Goal: Download file/media

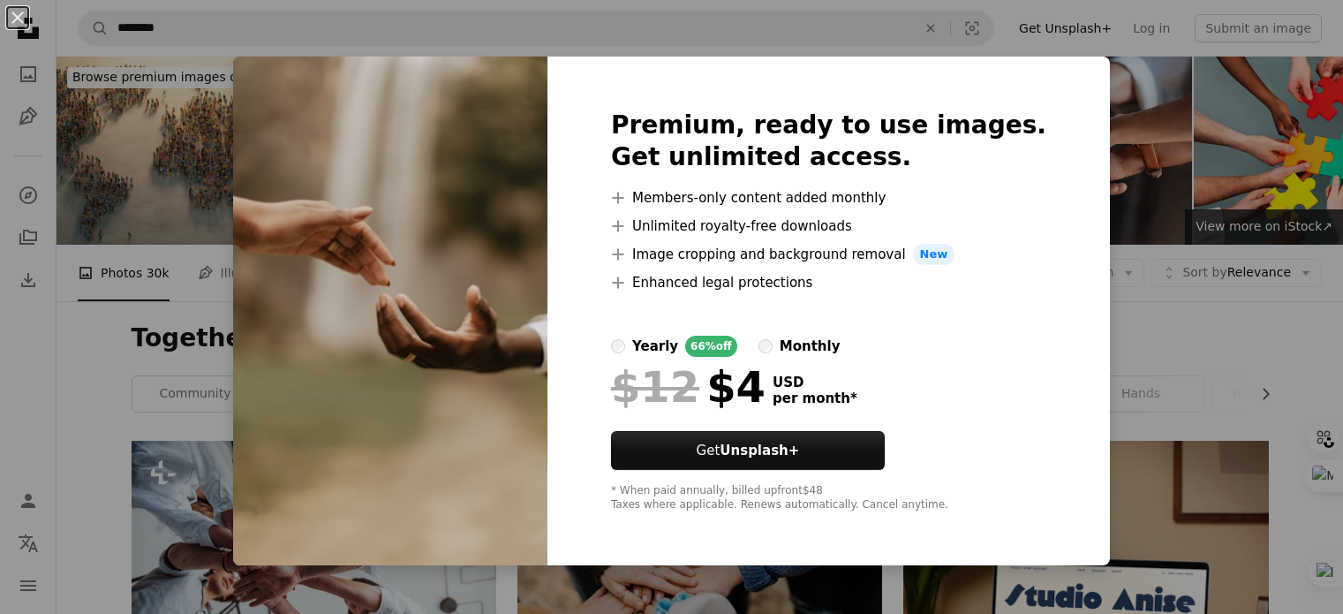
scroll to position [2672, 0]
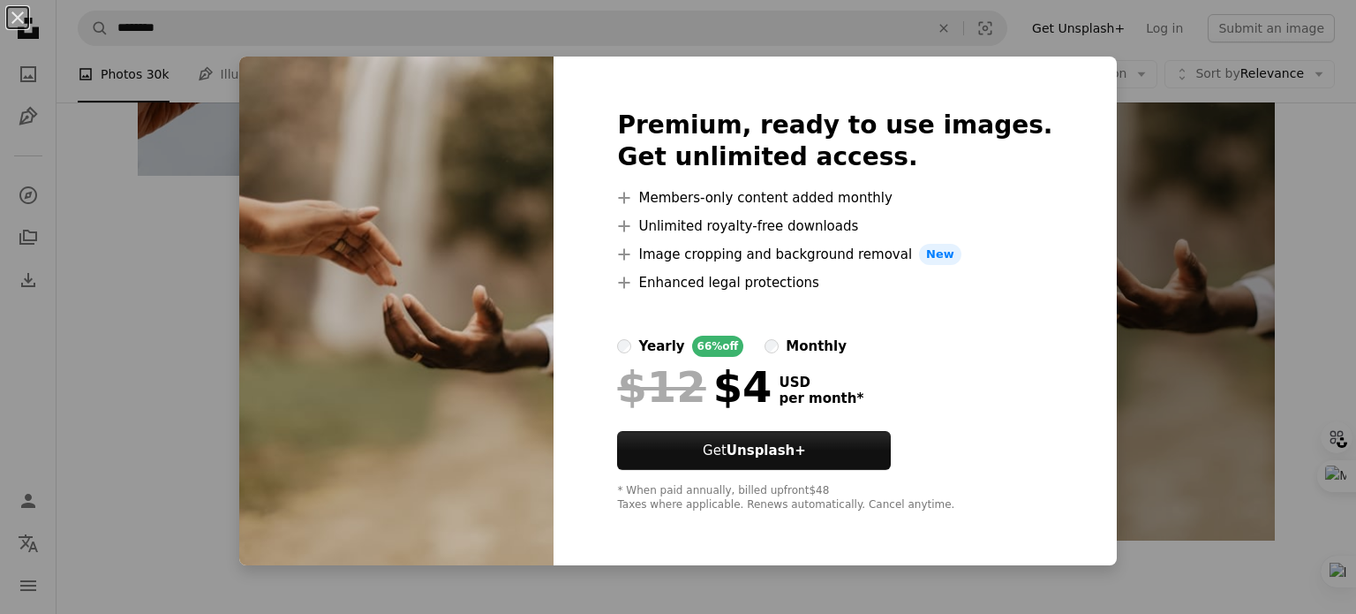
click at [1115, 305] on div "An X shape Premium, ready to use images. Get unlimited access. A plus sign Memb…" at bounding box center [678, 307] width 1356 height 614
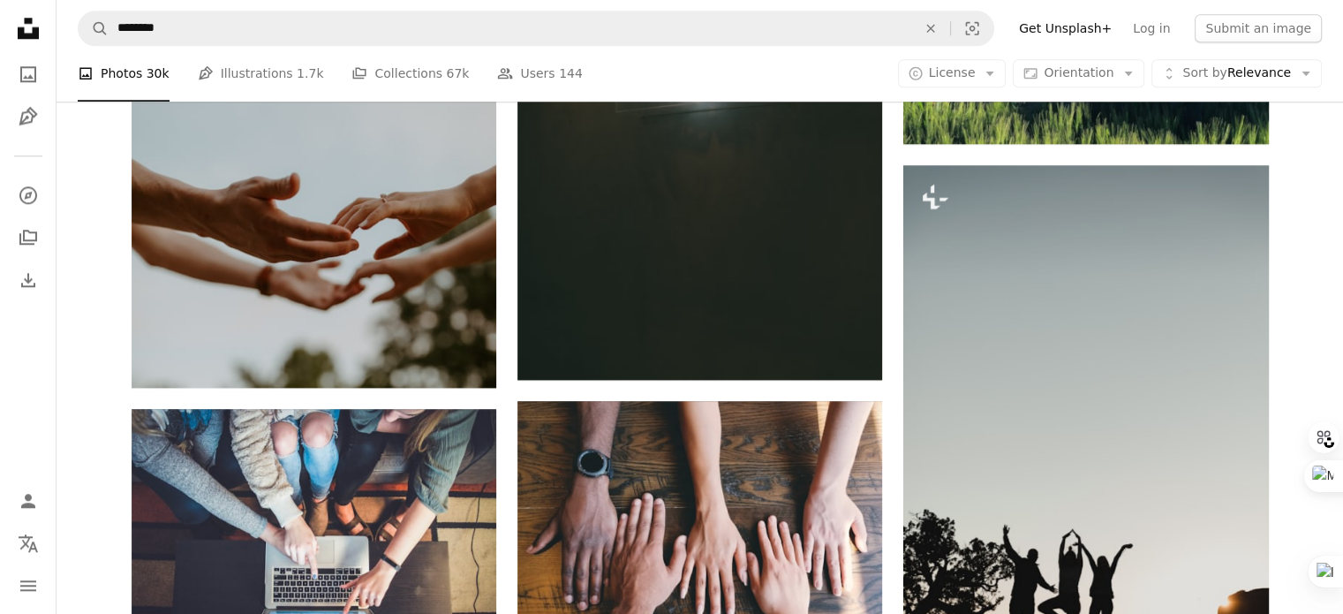
drag, startPoint x: 840, startPoint y: 390, endPoint x: 811, endPoint y: 215, distance: 177.1
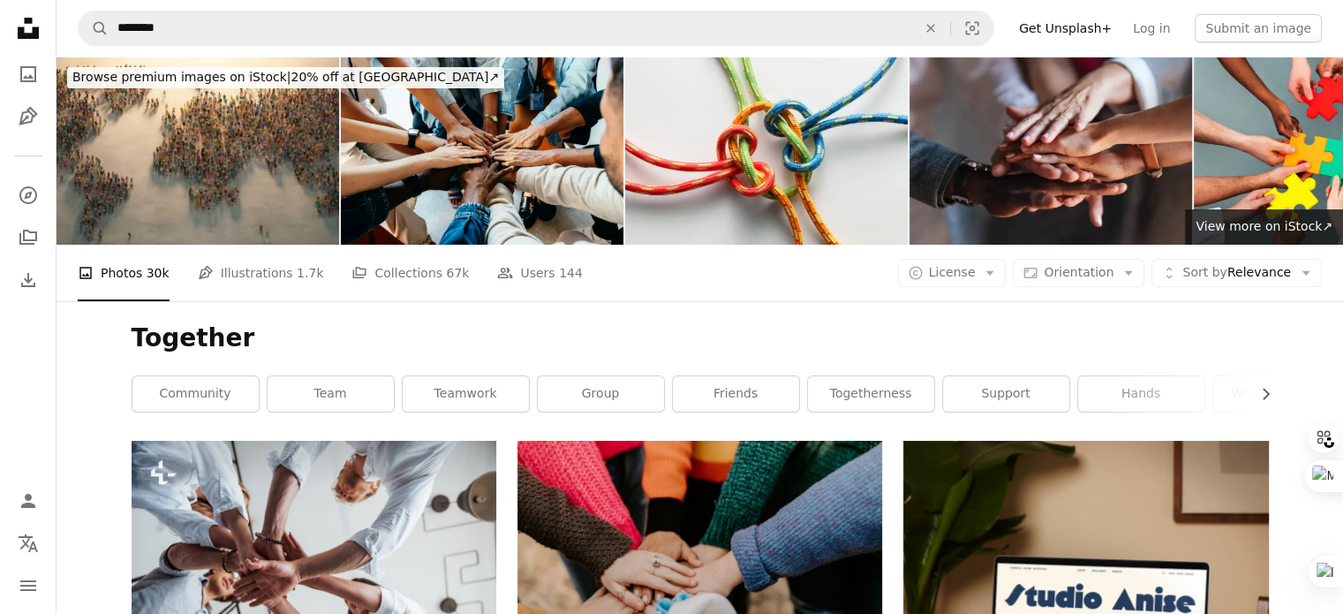
drag, startPoint x: 892, startPoint y: 286, endPoint x: 886, endPoint y: 105, distance: 181.1
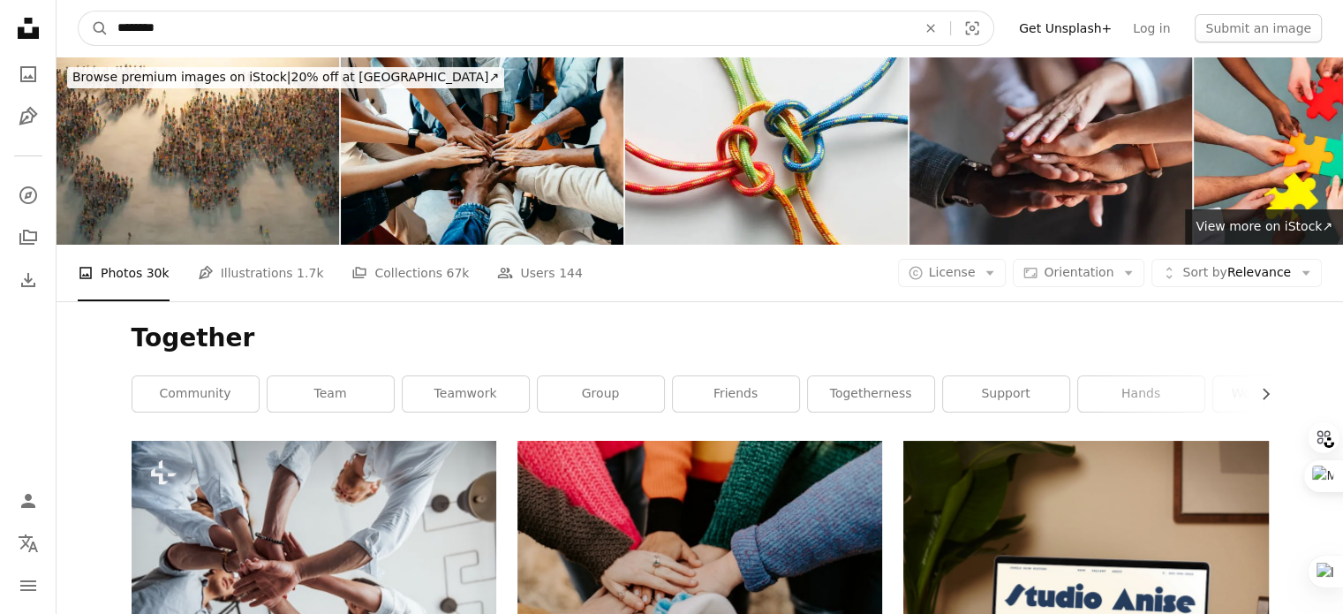
click at [152, 27] on input "********" at bounding box center [510, 28] width 802 height 34
type input "*******"
click at [79, 11] on button "A magnifying glass" at bounding box center [94, 28] width 30 height 34
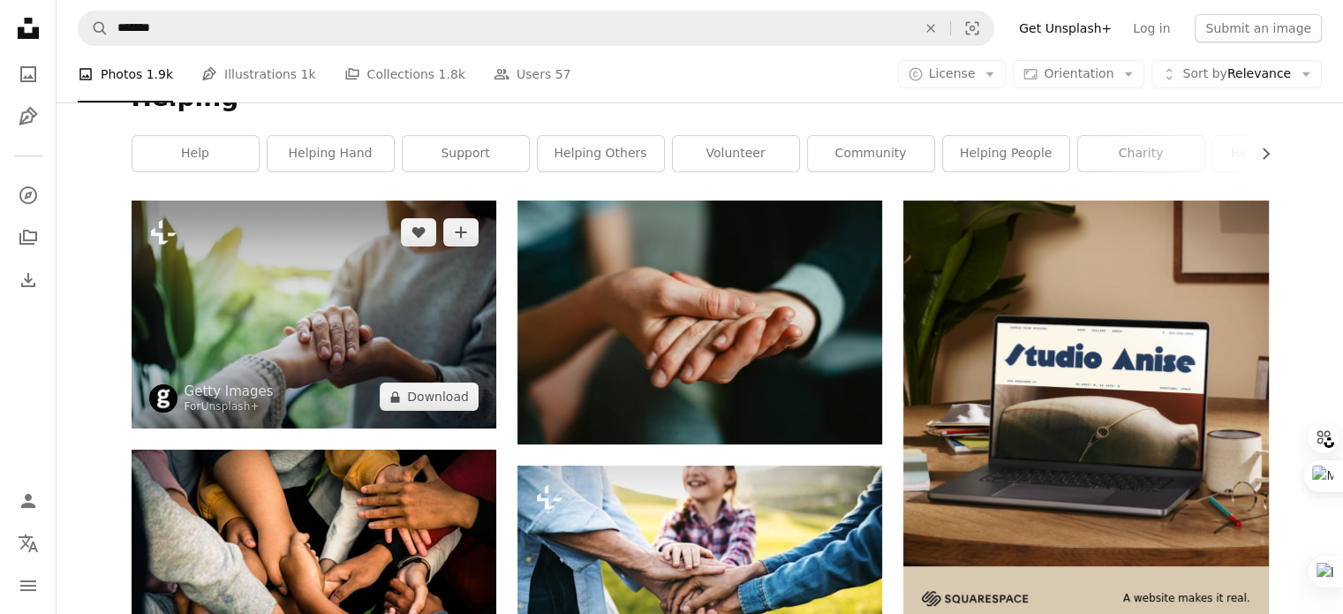
drag, startPoint x: 99, startPoint y: 466, endPoint x: 341, endPoint y: 320, distance: 282.4
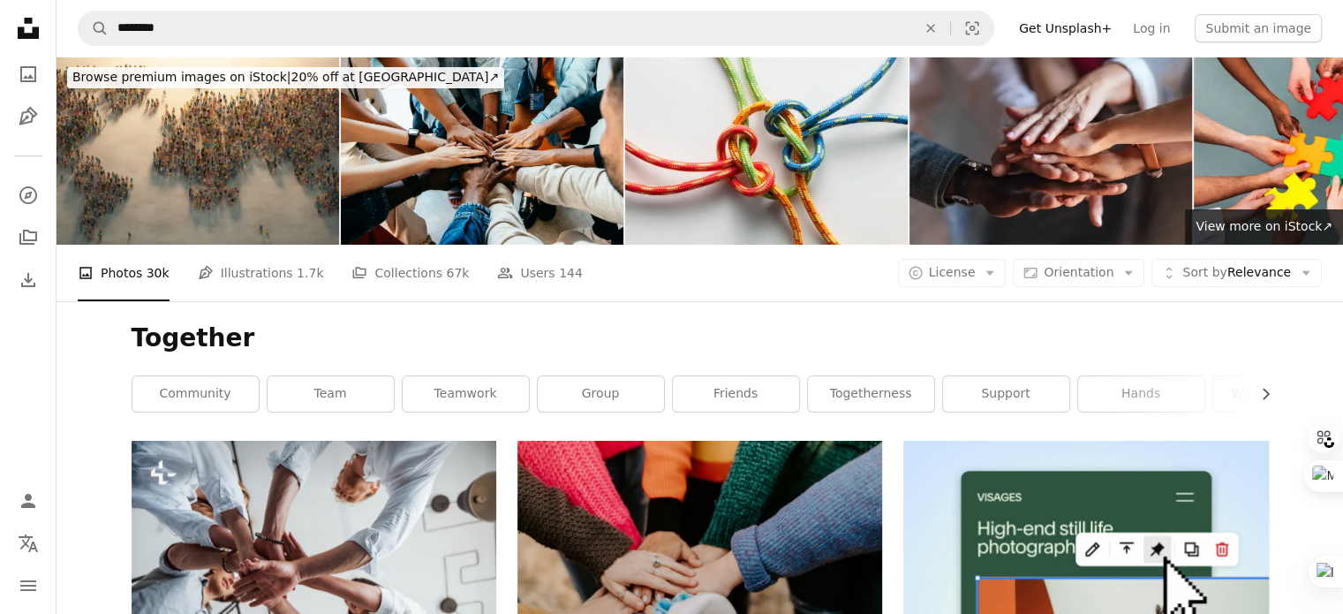
drag, startPoint x: 495, startPoint y: 306, endPoint x: 499, endPoint y: 420, distance: 113.9
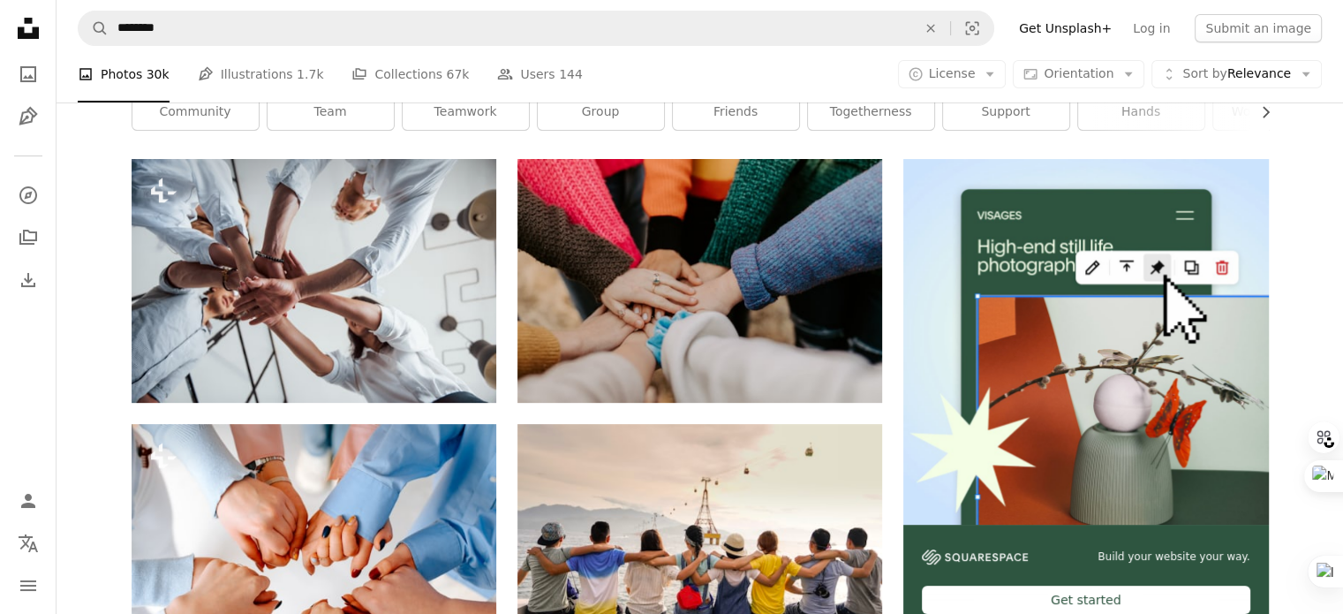
scroll to position [289, 0]
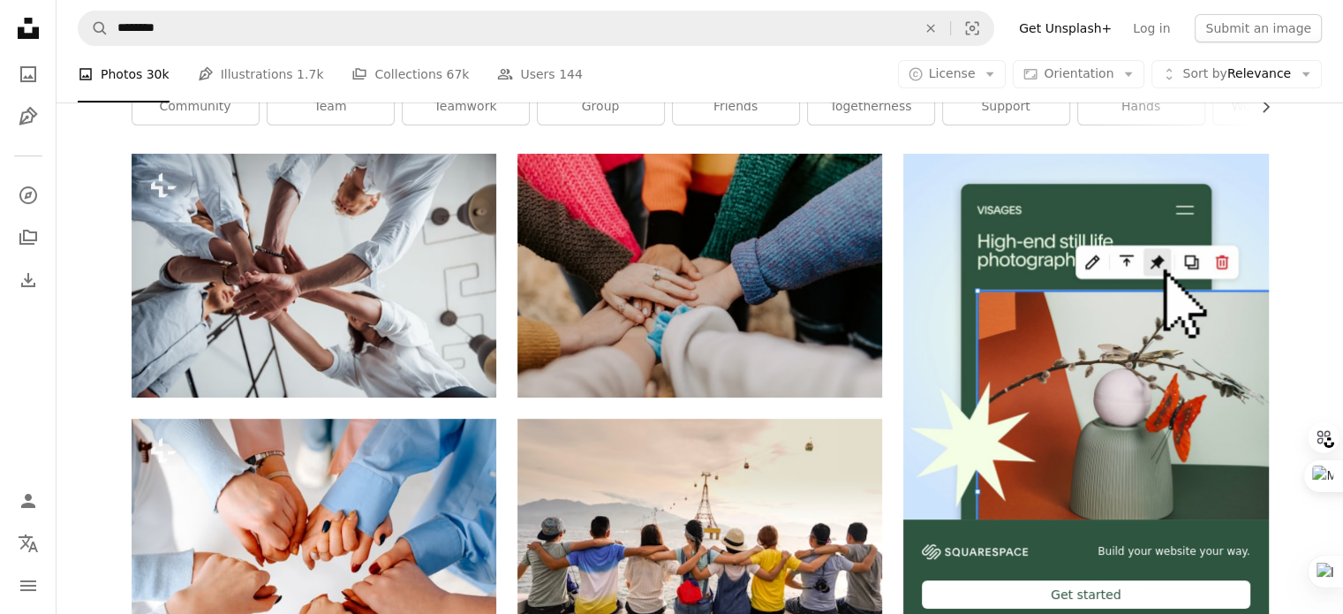
drag, startPoint x: 498, startPoint y: 416, endPoint x: 512, endPoint y: 455, distance: 41.3
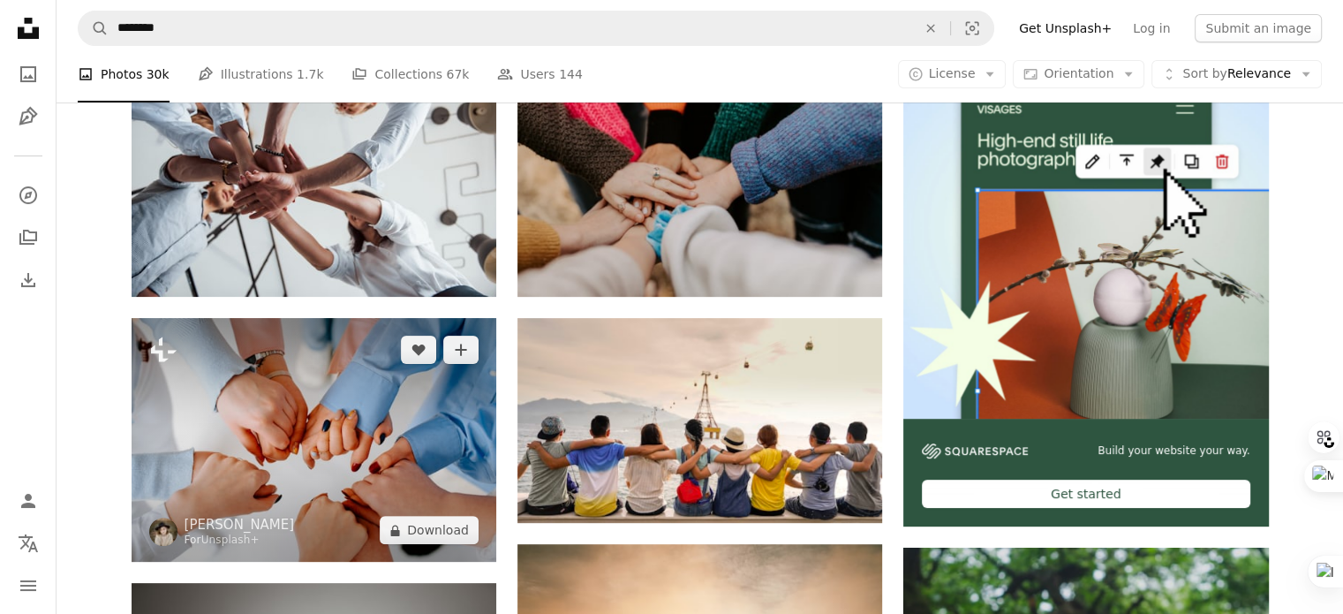
scroll to position [426, 0]
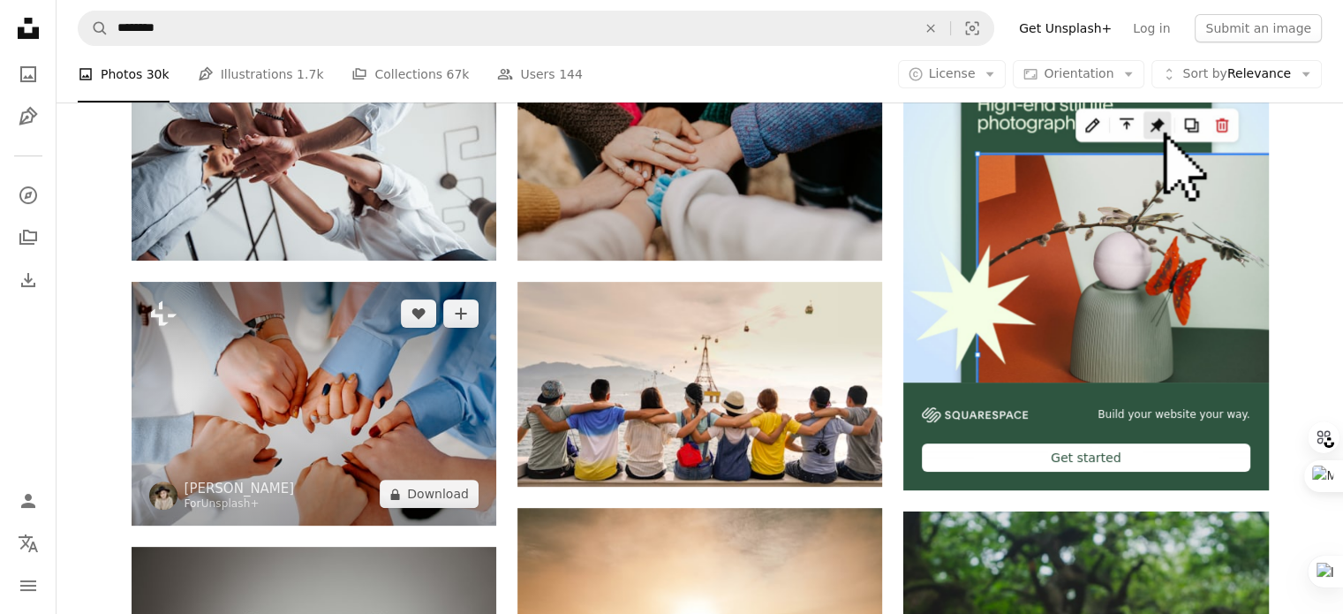
drag, startPoint x: 506, startPoint y: 471, endPoint x: 487, endPoint y: 509, distance: 41.5
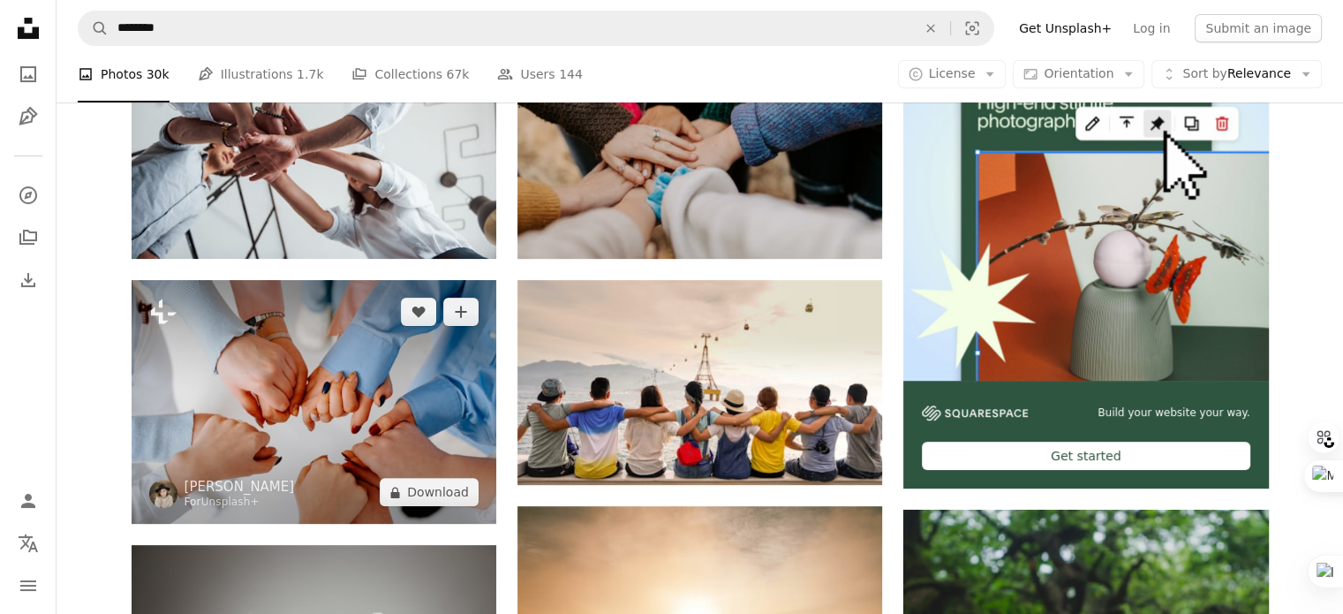
drag, startPoint x: 493, startPoint y: 476, endPoint x: 513, endPoint y: 550, distance: 76.7
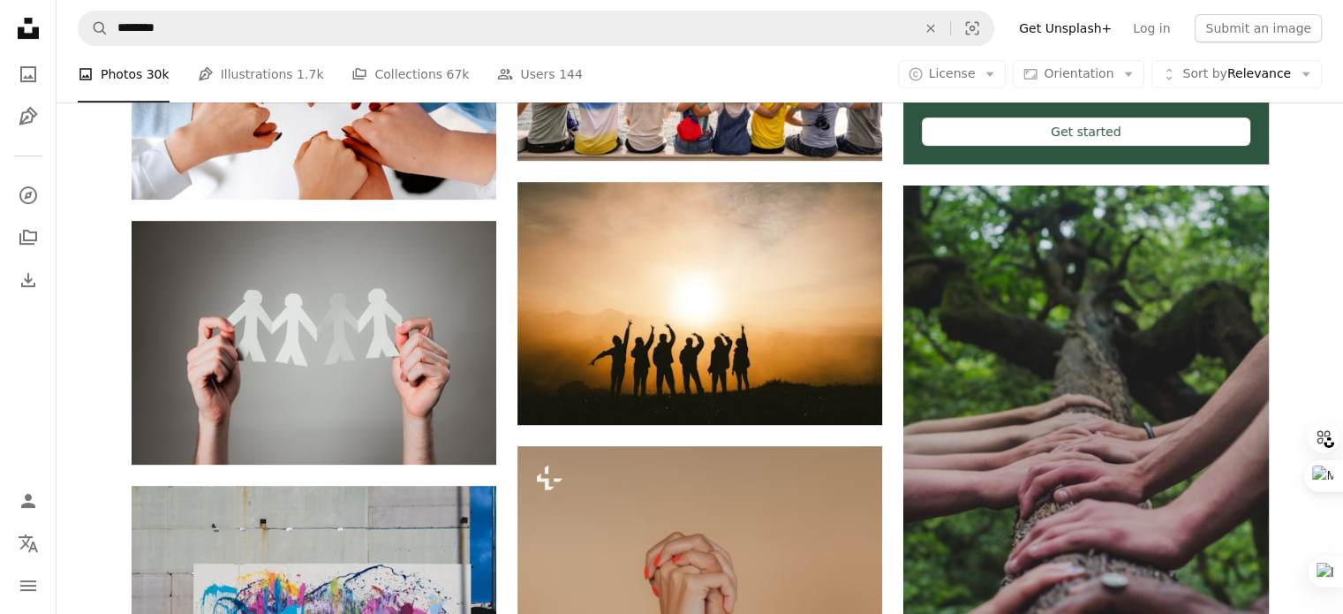
scroll to position [805, 0]
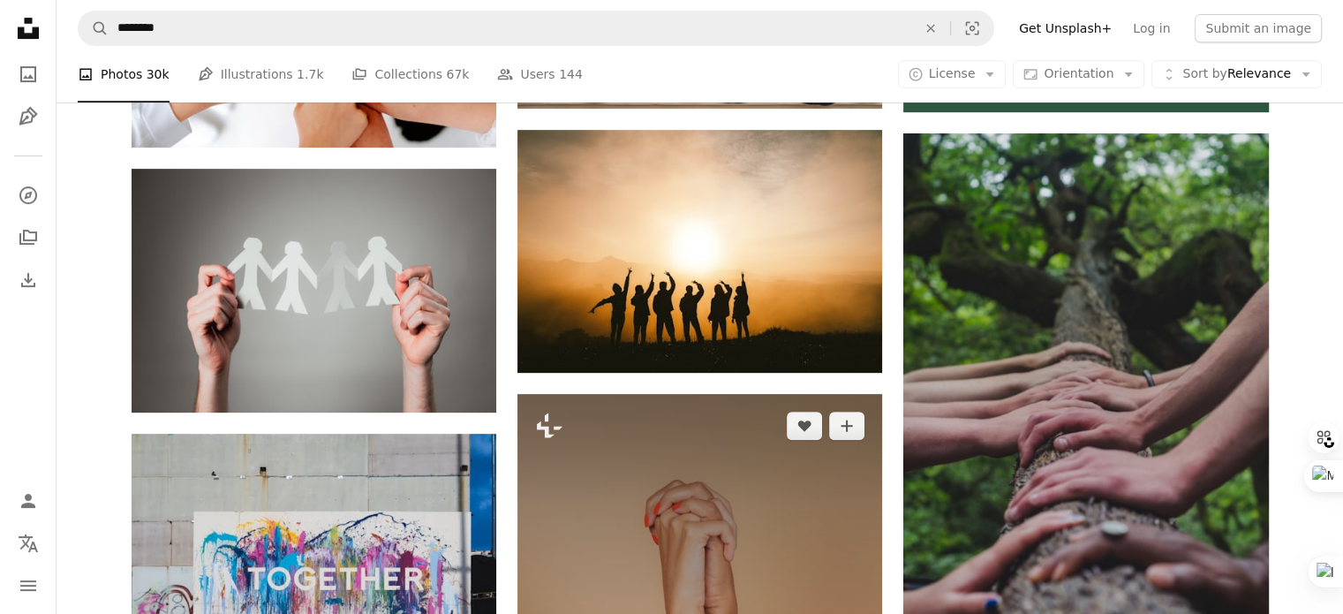
drag, startPoint x: 505, startPoint y: 473, endPoint x: 709, endPoint y: 489, distance: 204.6
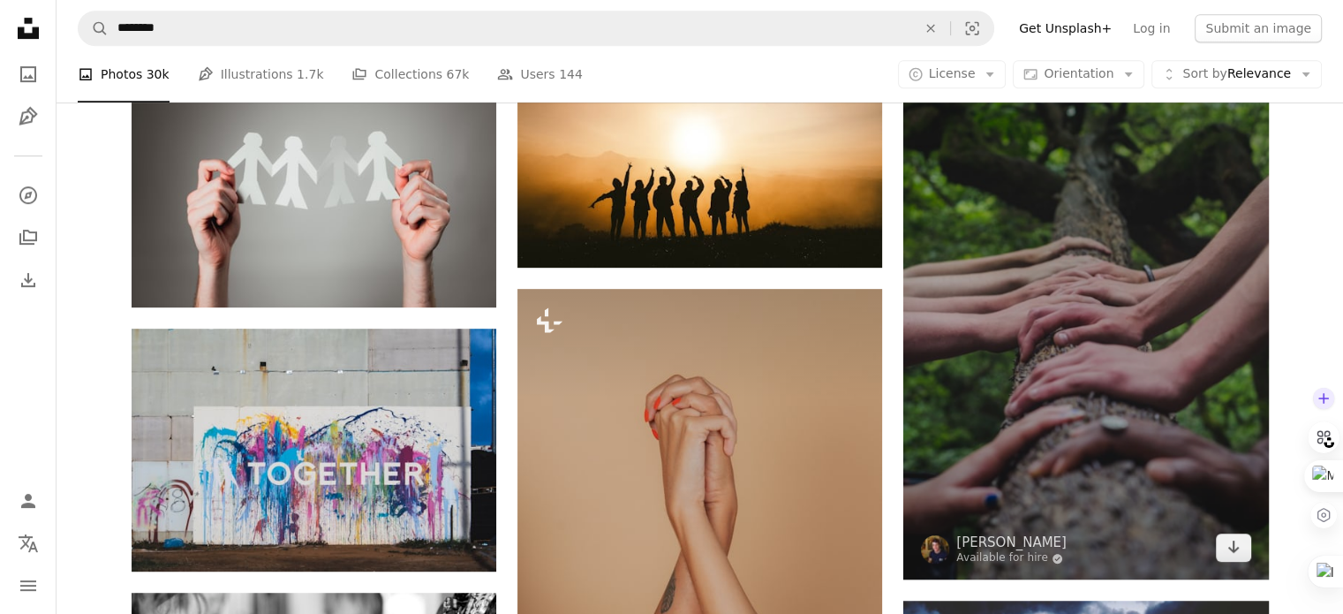
scroll to position [981, 0]
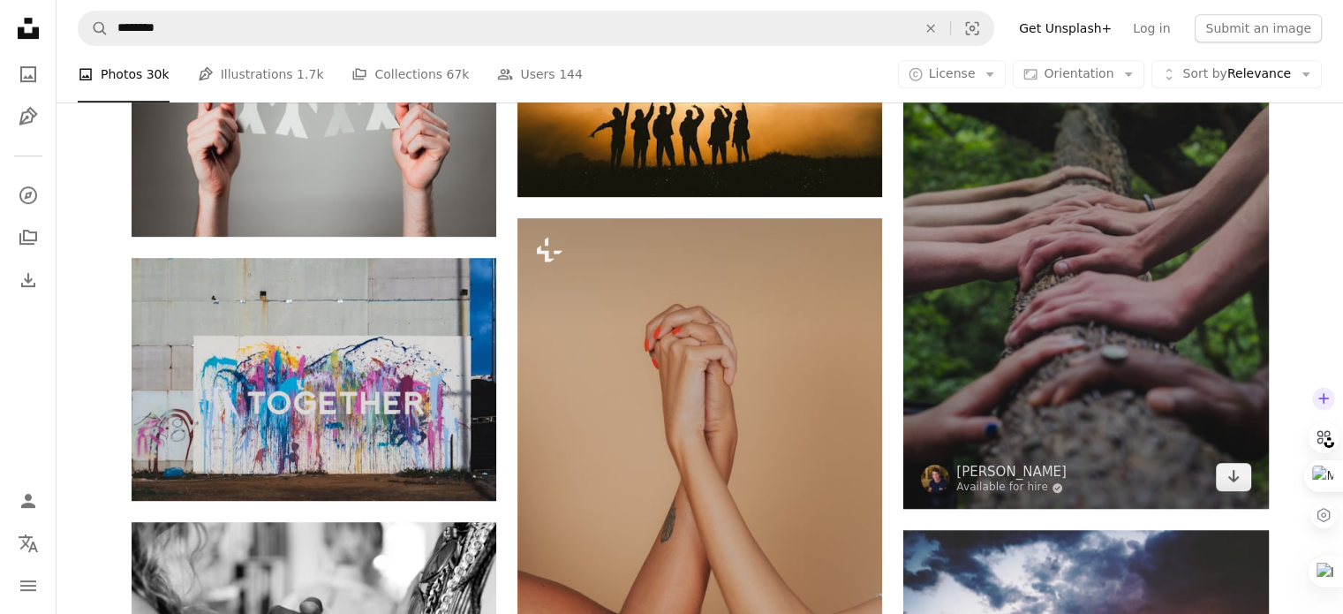
drag, startPoint x: 1319, startPoint y: 328, endPoint x: 1255, endPoint y: 392, distance: 90.5
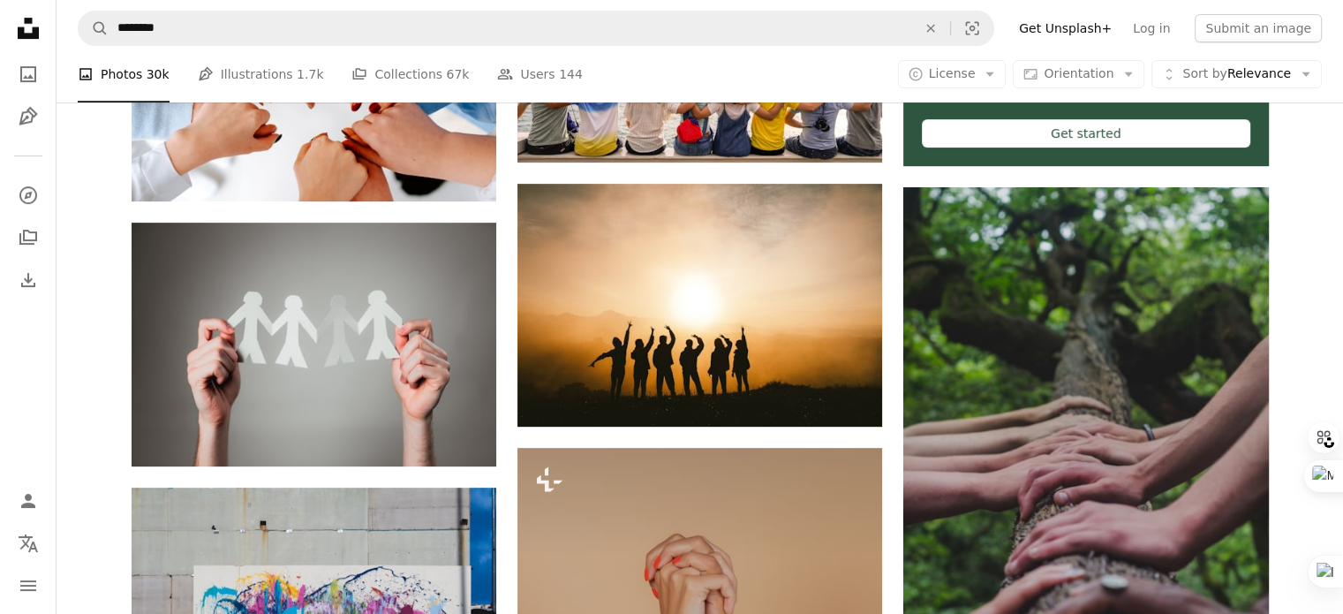
drag, startPoint x: 893, startPoint y: 390, endPoint x: 900, endPoint y: 311, distance: 79.7
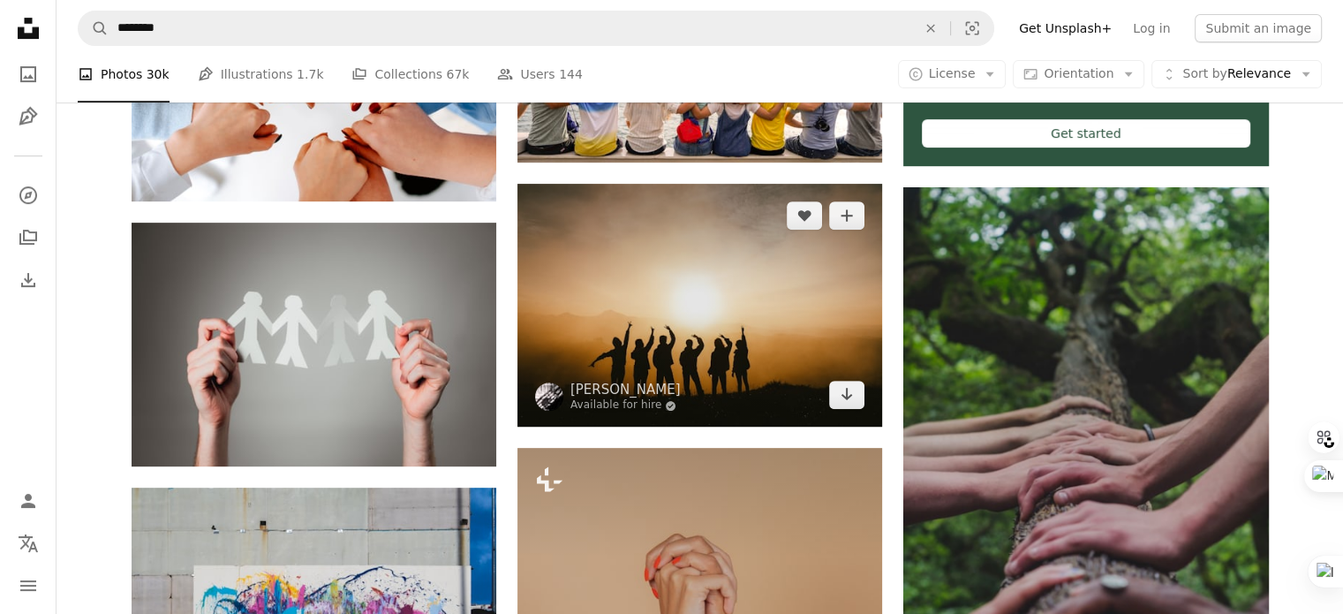
scroll to position [744, 0]
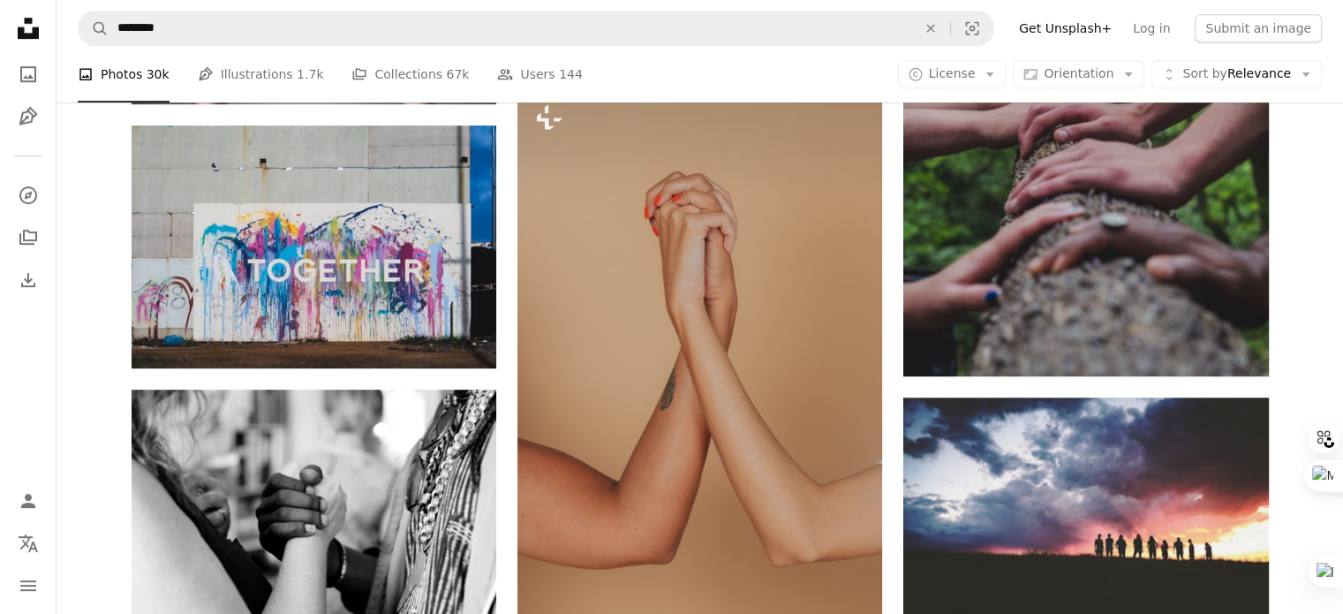
drag, startPoint x: 505, startPoint y: 413, endPoint x: 501, endPoint y: 476, distance: 62.8
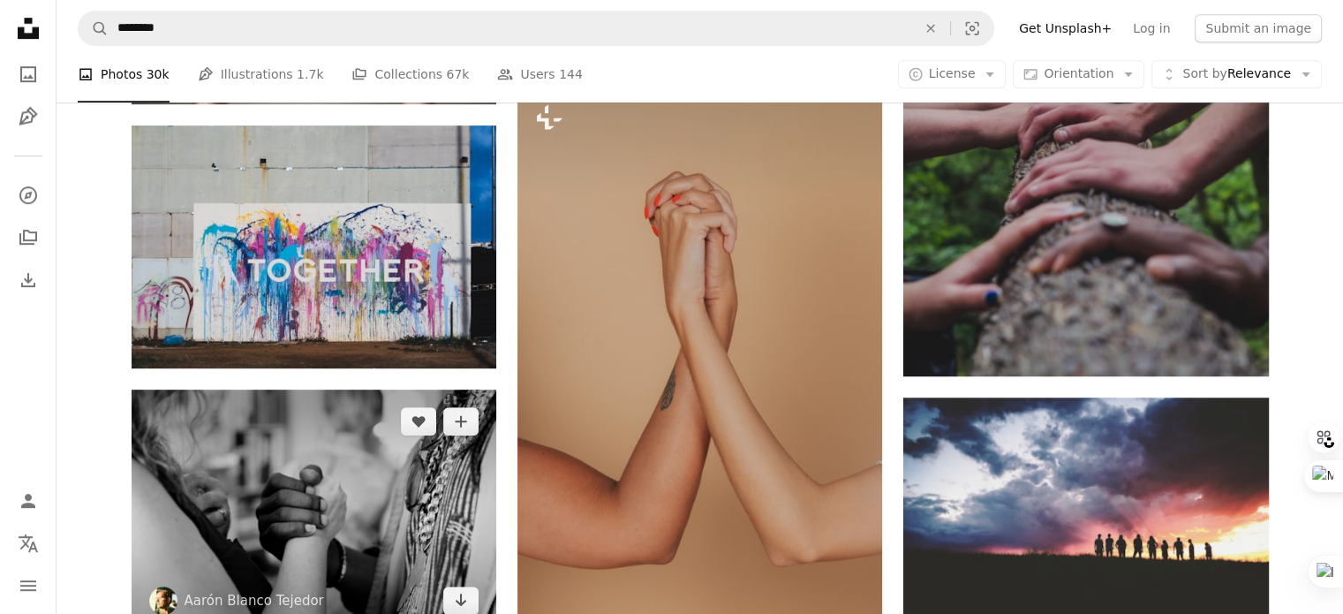
scroll to position [1116, 0]
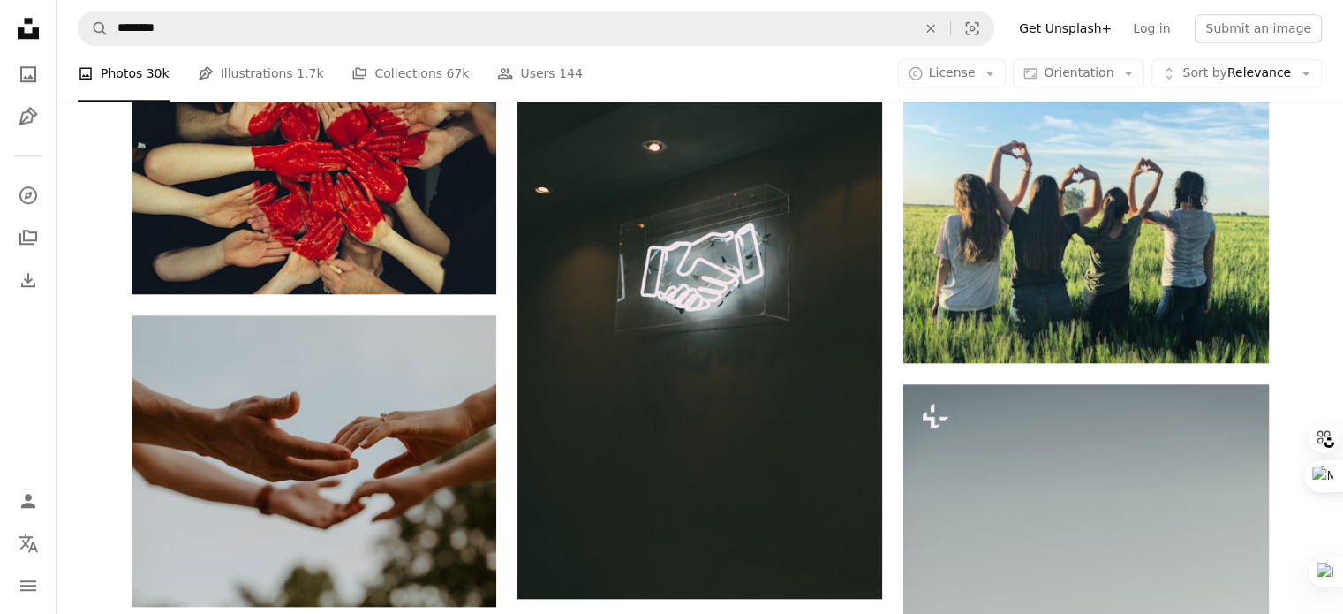
drag, startPoint x: 504, startPoint y: 471, endPoint x: 504, endPoint y: 509, distance: 38.0
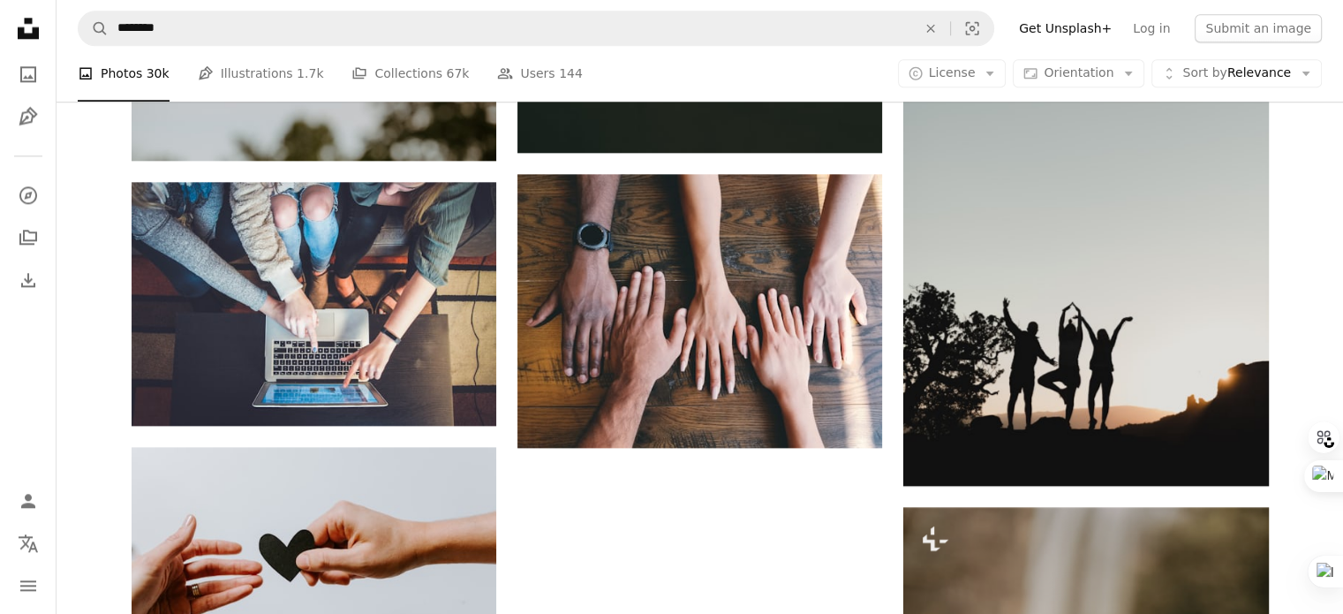
drag, startPoint x: 503, startPoint y: 513, endPoint x: 505, endPoint y: 526, distance: 13.4
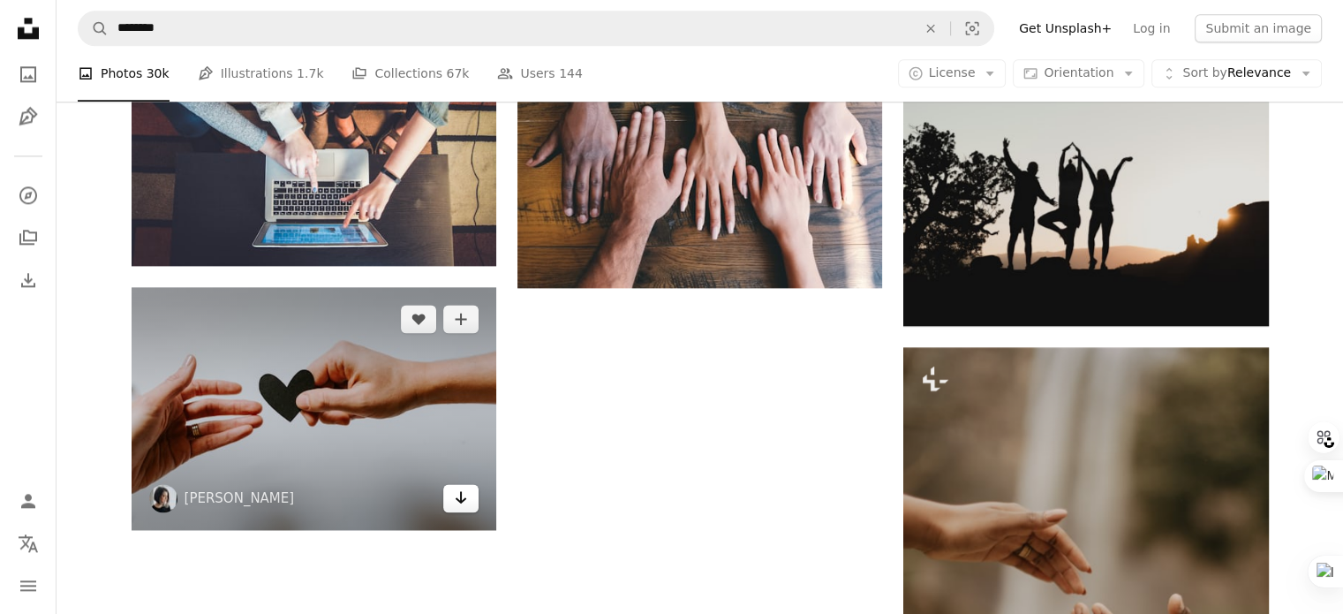
drag, startPoint x: 538, startPoint y: 508, endPoint x: 461, endPoint y: 471, distance: 84.9
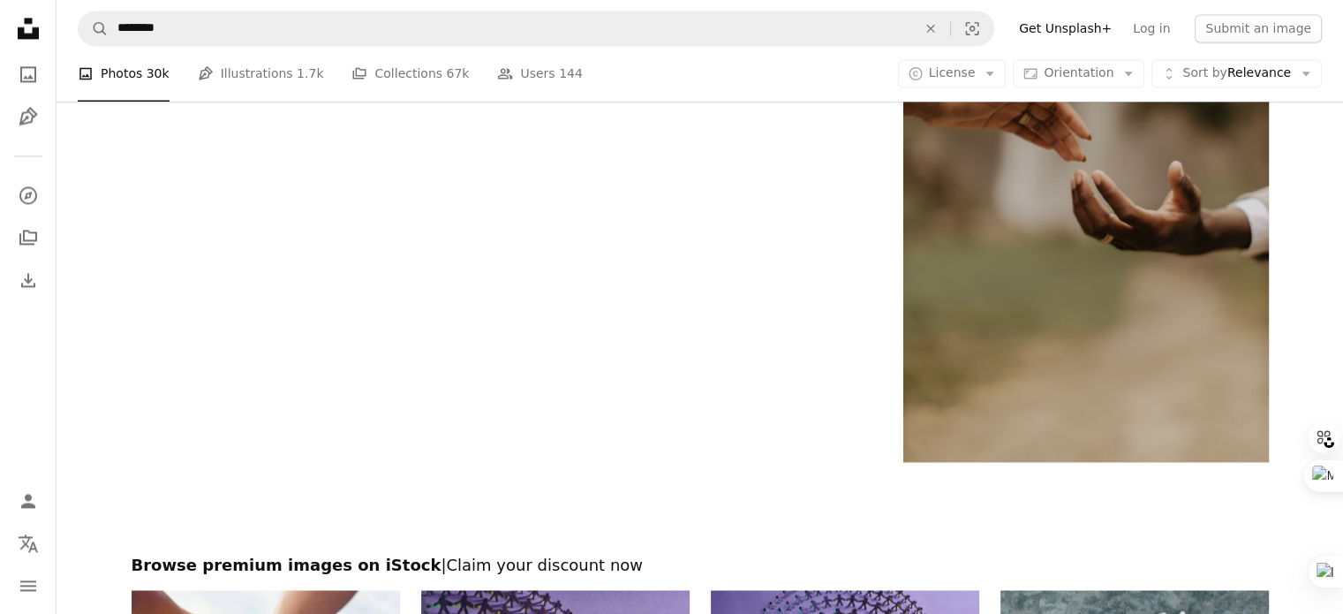
drag, startPoint x: 556, startPoint y: 472, endPoint x: 536, endPoint y: 538, distance: 68.4
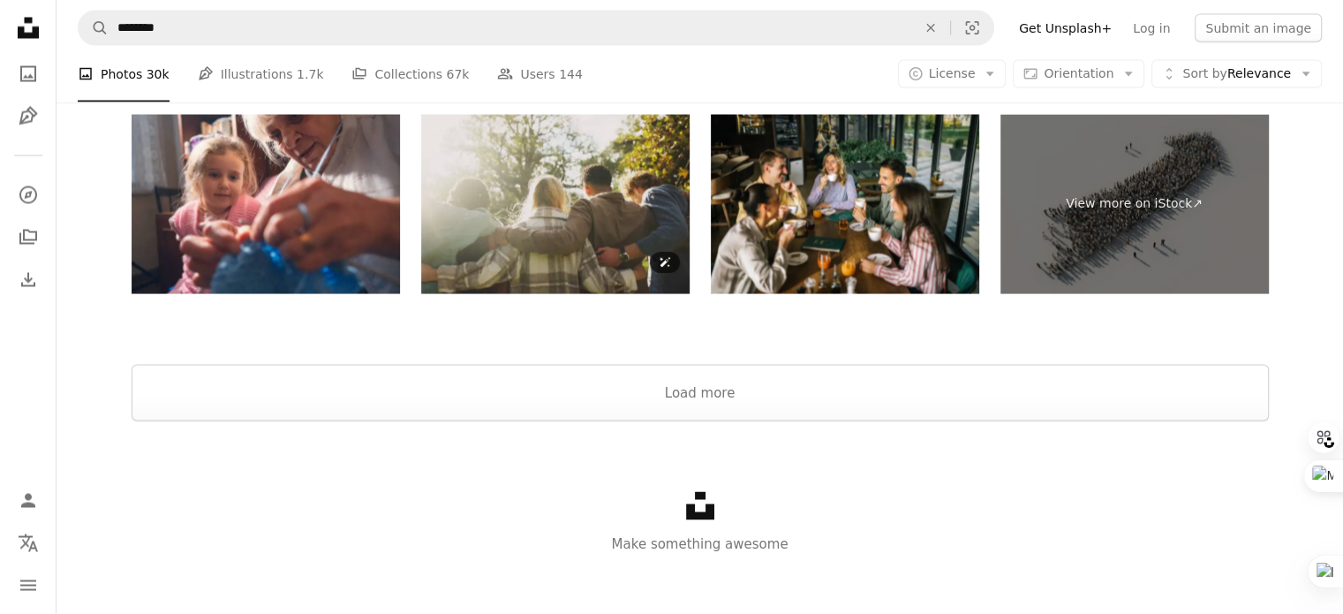
scroll to position [3436, 0]
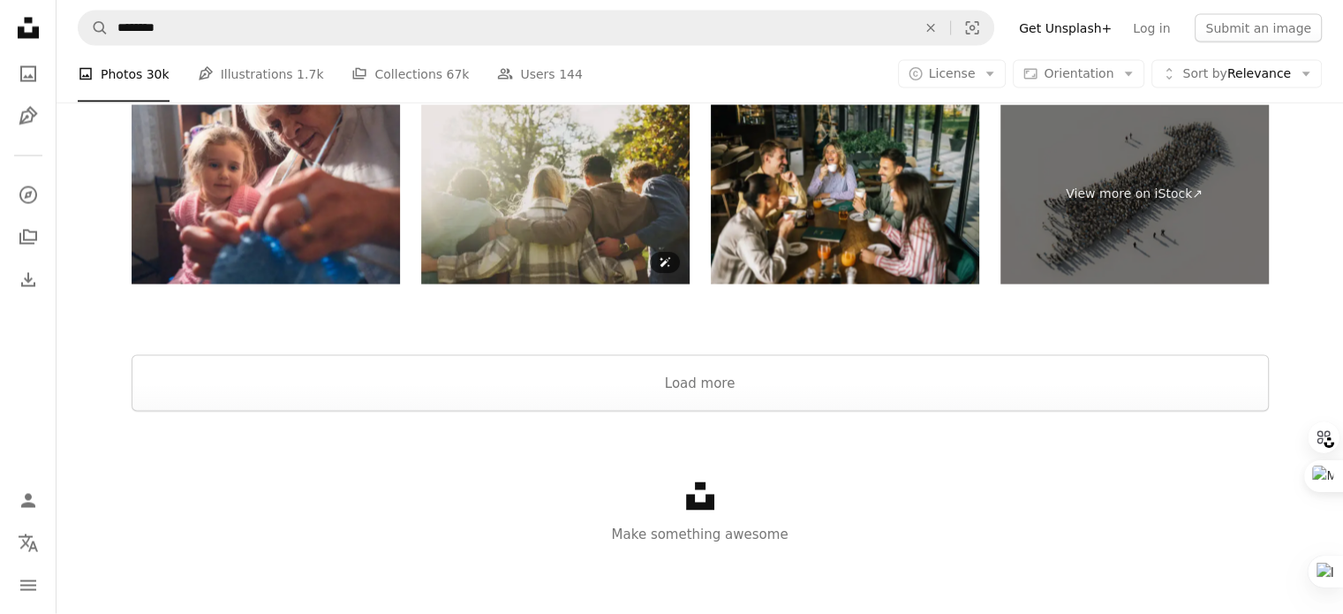
drag, startPoint x: 681, startPoint y: 393, endPoint x: 676, endPoint y: 478, distance: 85.7
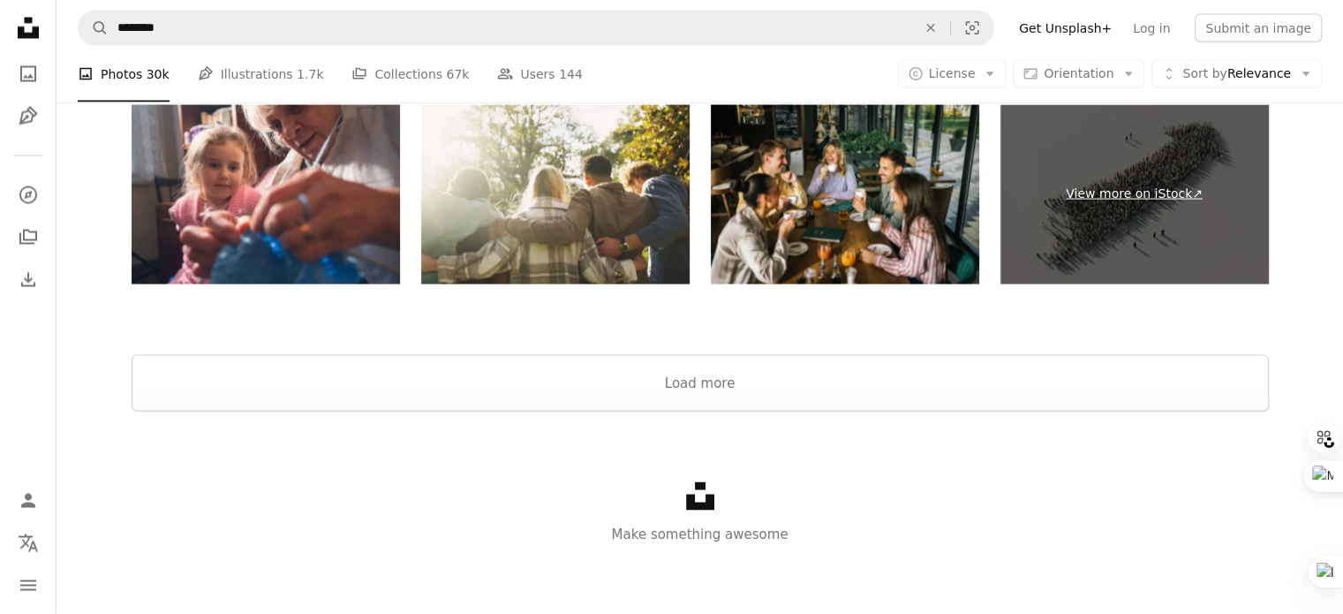
click at [1119, 199] on link "View more on iStock ↗" at bounding box center [1134, 194] width 268 height 179
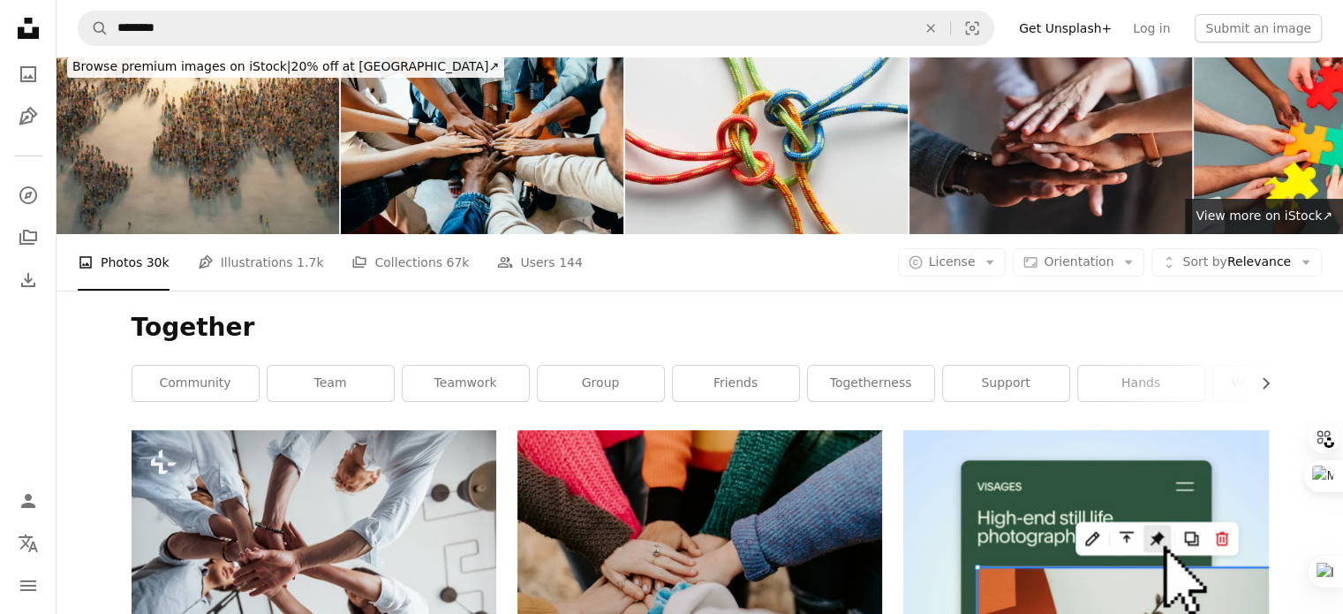
scroll to position [0, 0]
